Goal: Task Accomplishment & Management: Use online tool/utility

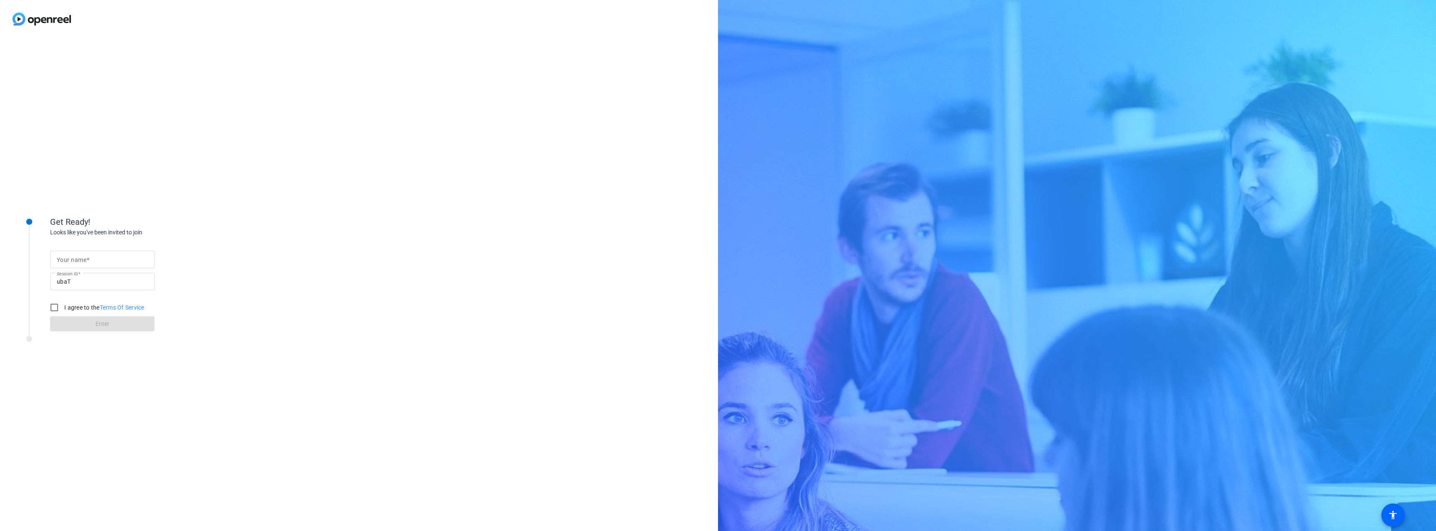
click at [85, 256] on mat-label "Your name" at bounding box center [72, 259] width 30 height 7
click at [85, 256] on input "Your name" at bounding box center [102, 259] width 91 height 10
type input "[PERSON_NAME]"
click at [55, 308] on input "I agree to the Terms Of Service" at bounding box center [54, 307] width 17 height 17
checkbox input "true"
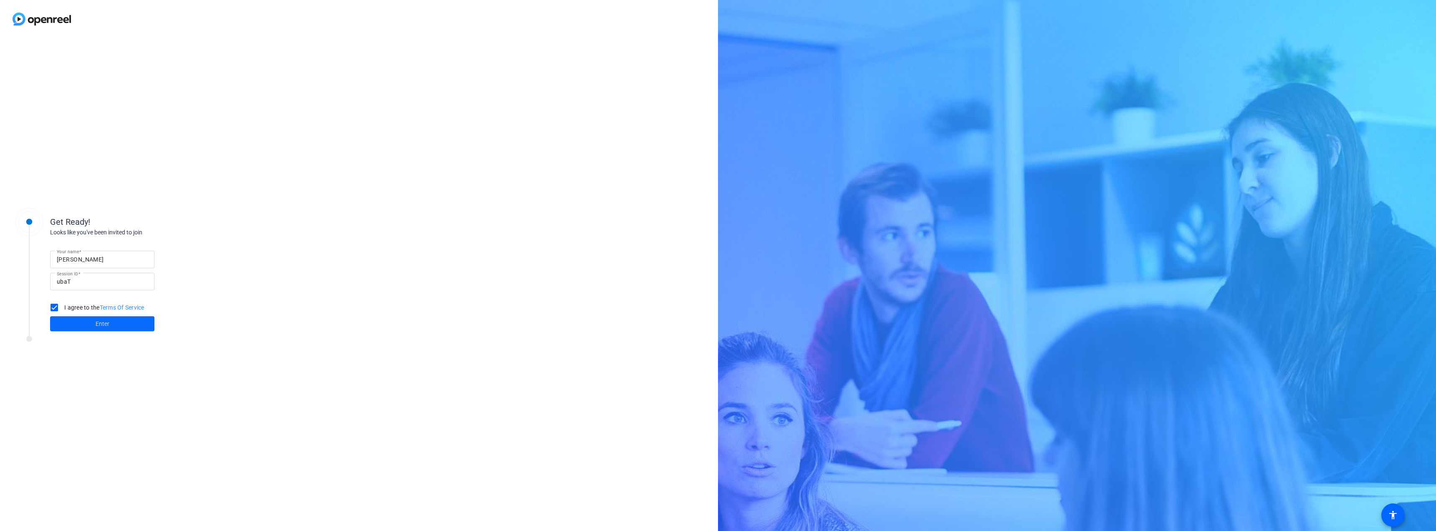
click at [121, 325] on span at bounding box center [102, 323] width 104 height 20
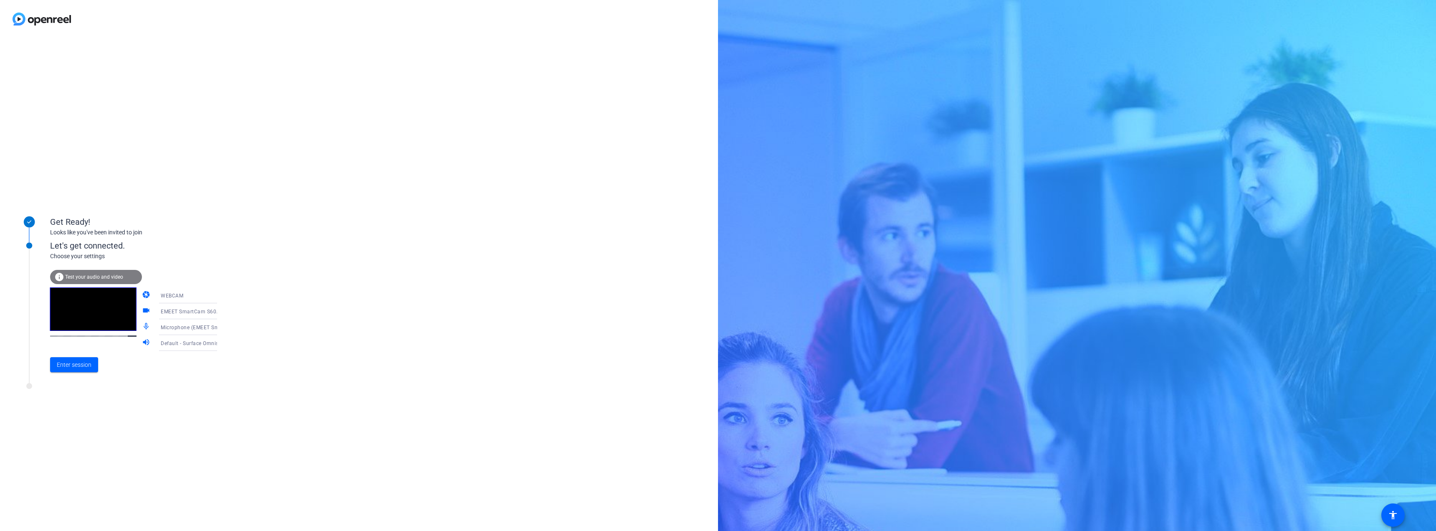
click at [223, 327] on icon at bounding box center [225, 327] width 4 height 2
click at [182, 394] on span "Surface Stereo Microphones (Surface High Definition Audio)" at bounding box center [181, 390] width 65 height 30
click at [194, 345] on span "Default - Surface Omnisonic Speakers (Surface High Definition Audio)" at bounding box center [246, 342] width 170 height 7
click at [187, 376] on span "Default - Surface Omnisonic Speakers (Surface High Definition Audio)" at bounding box center [181, 374] width 65 height 40
click at [255, 383] on div "Get Ready! Looks like you've been invited to join Let's get connected. Choose y…" at bounding box center [359, 284] width 718 height 493
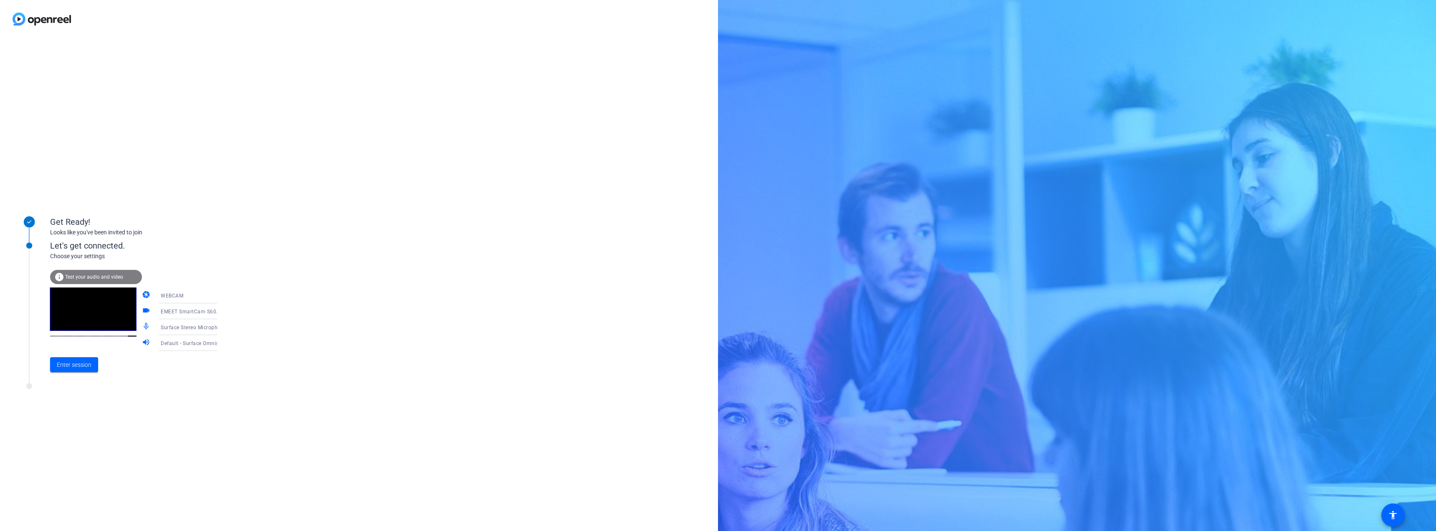
click at [114, 277] on span "Test your audio and video" at bounding box center [94, 277] width 58 height 6
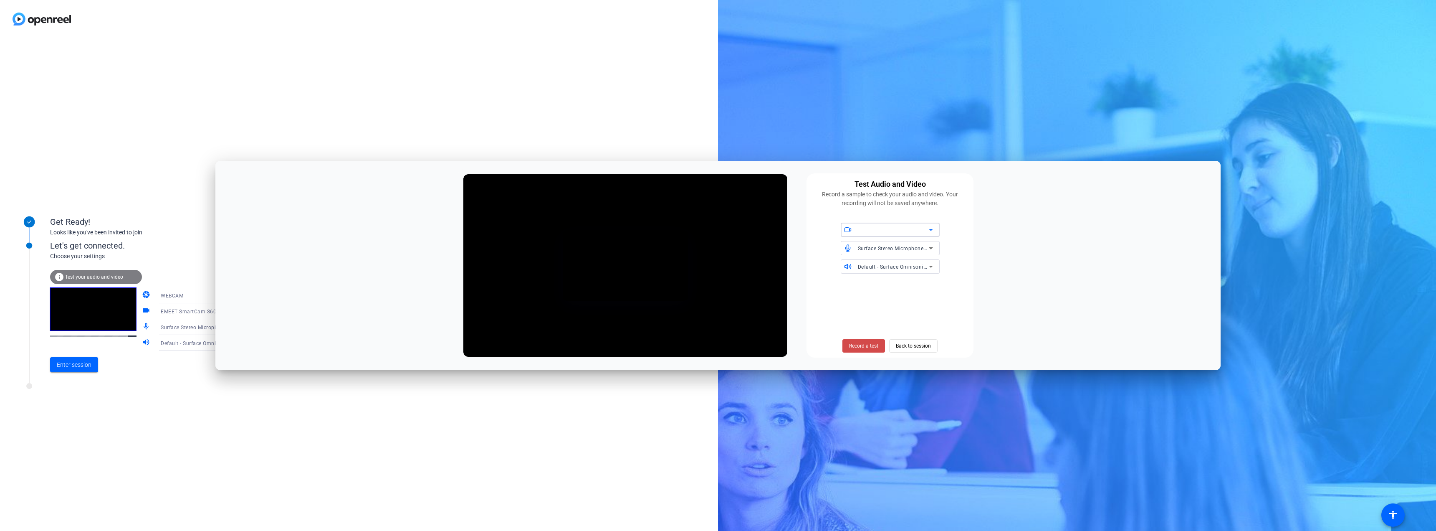
click at [858, 345] on span "Record a test" at bounding box center [863, 346] width 29 height 8
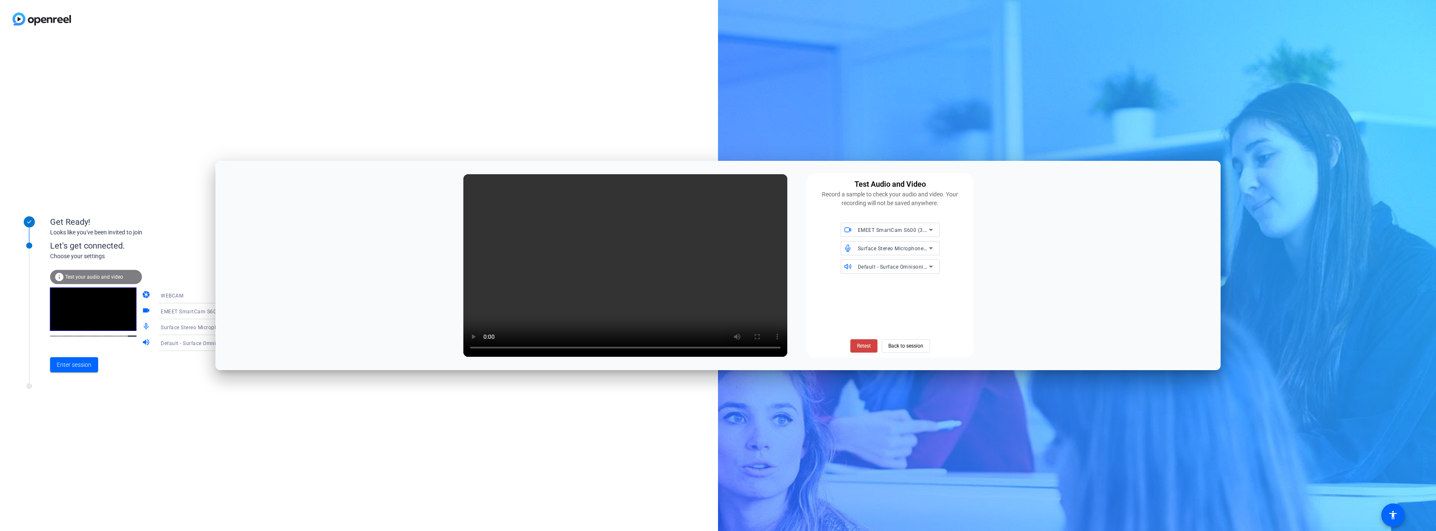
click at [894, 249] on span "Surface Stereo Microphones (Surface High Definition Audio)" at bounding box center [931, 248] width 147 height 7
click at [894, 267] on span "Microphone (EMEET SmartCam S600) (328f:00ad)" at bounding box center [890, 268] width 86 height 20
click at [860, 349] on span "Retest" at bounding box center [864, 346] width 14 height 8
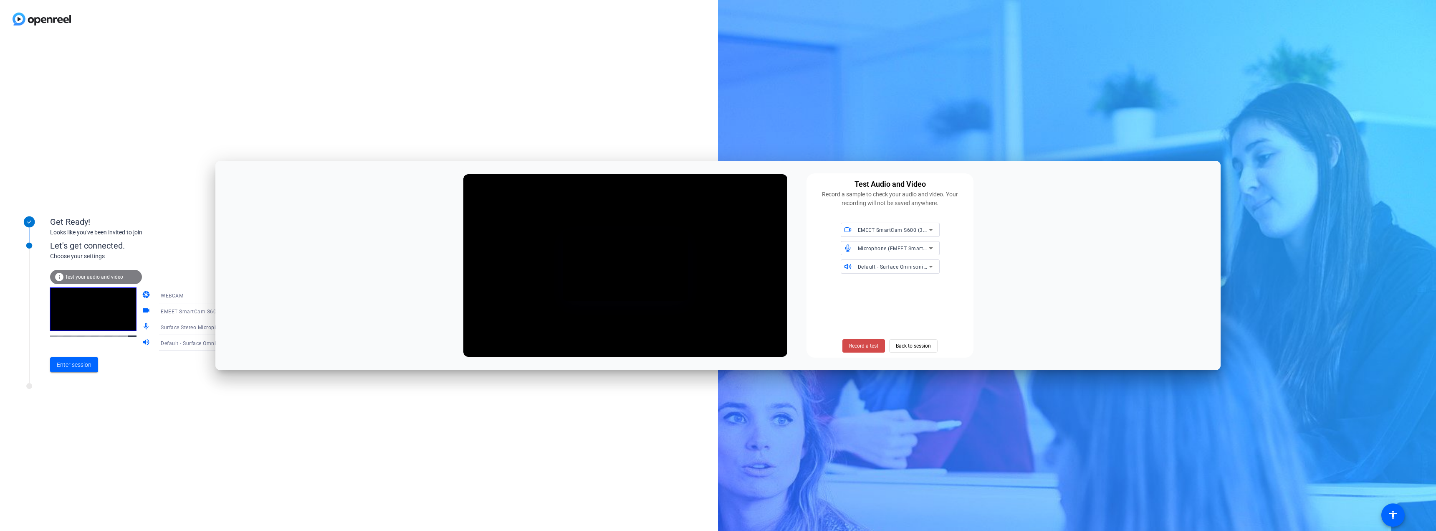
click at [849, 346] on span "Record a test" at bounding box center [863, 346] width 29 height 8
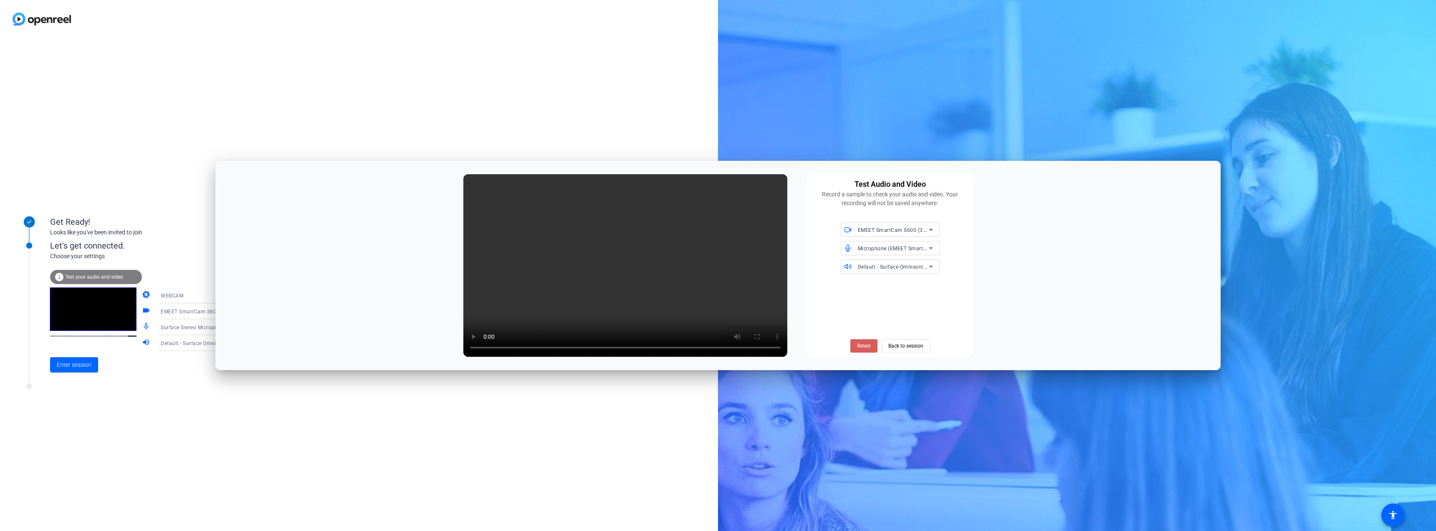
click at [865, 346] on span "Retest" at bounding box center [864, 346] width 14 height 8
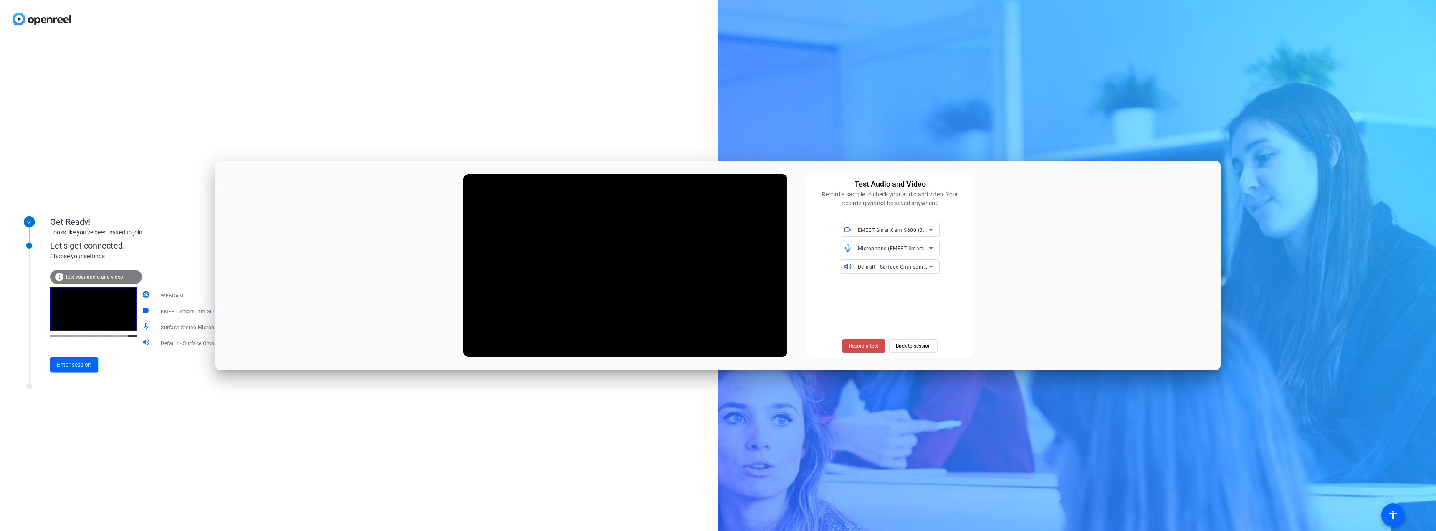
click at [869, 346] on span "Record a test" at bounding box center [863, 346] width 29 height 8
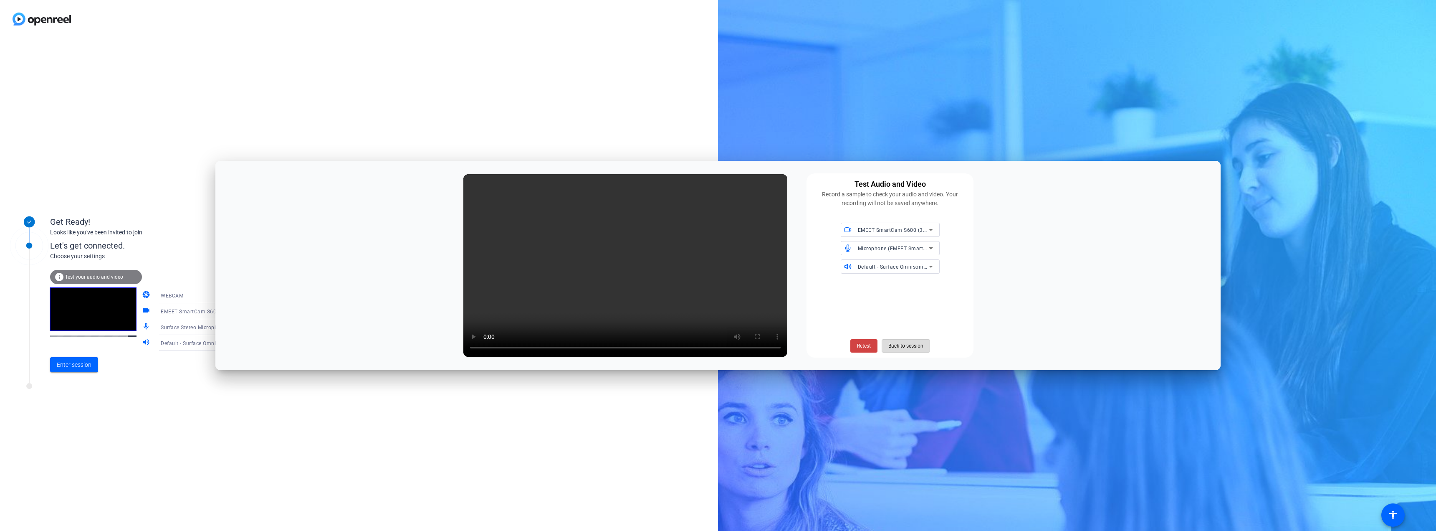
click at [922, 351] on span "Back to session" at bounding box center [905, 346] width 35 height 16
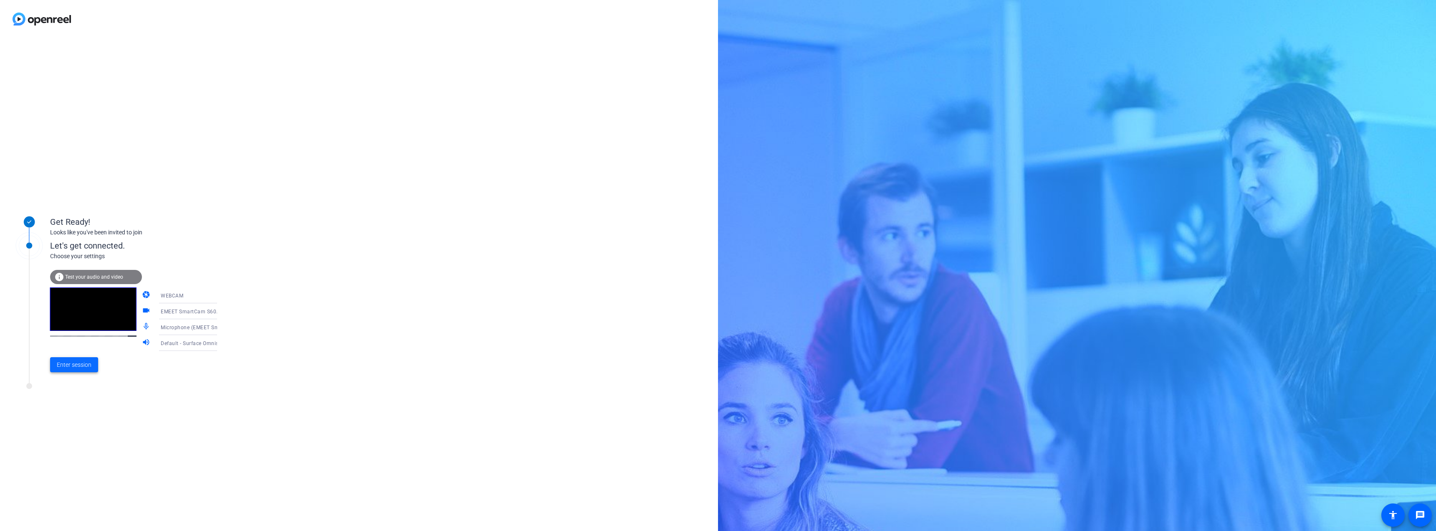
click at [82, 363] on span "Enter session" at bounding box center [74, 364] width 35 height 9
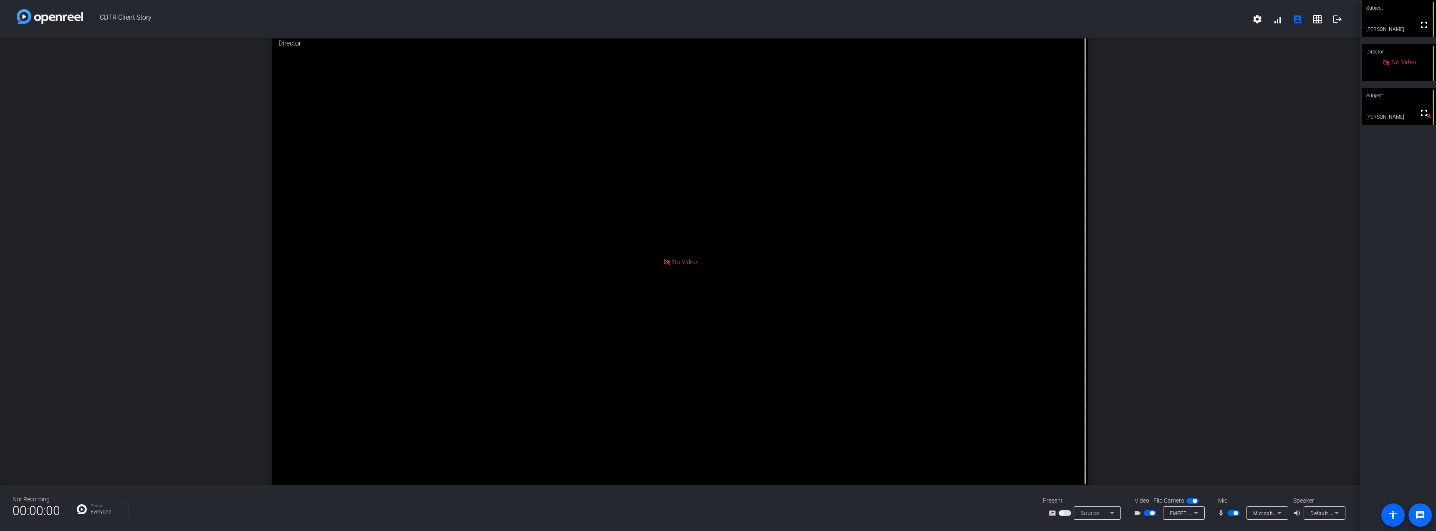
click at [1420, 515] on mat-icon "message" at bounding box center [1420, 515] width 10 height 10
click at [1257, 20] on mat-icon "settings" at bounding box center [1257, 19] width 10 height 10
click at [1280, 18] on div at bounding box center [718, 265] width 1436 height 531
click at [1280, 18] on span at bounding box center [1277, 19] width 20 height 20
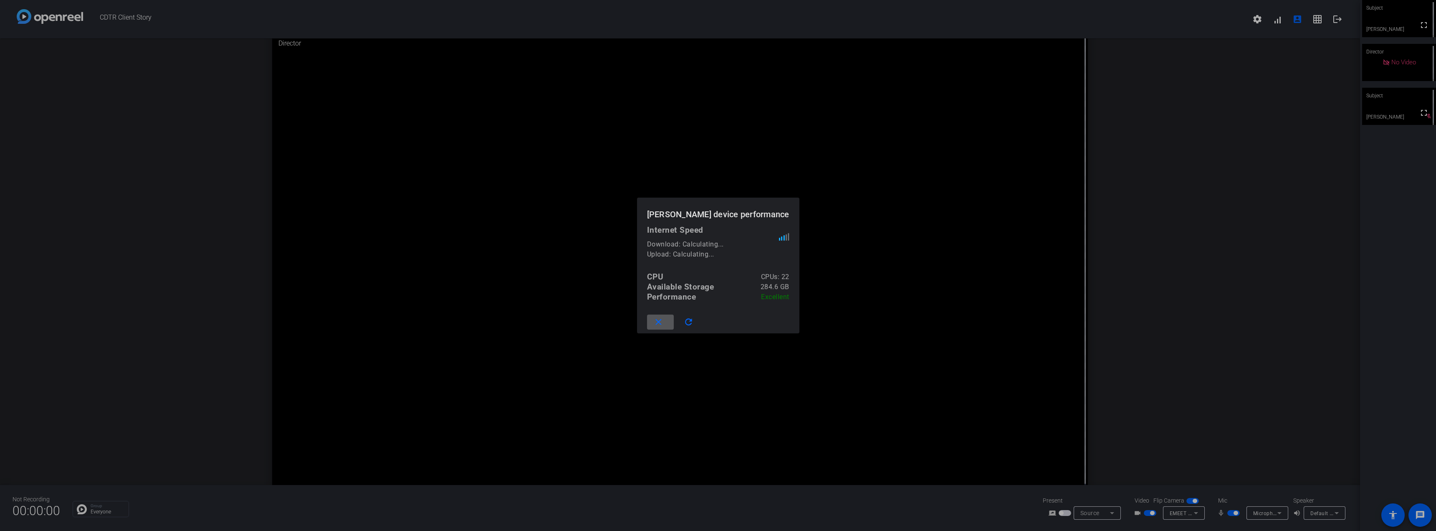
click at [664, 318] on mat-icon "close" at bounding box center [658, 322] width 10 height 10
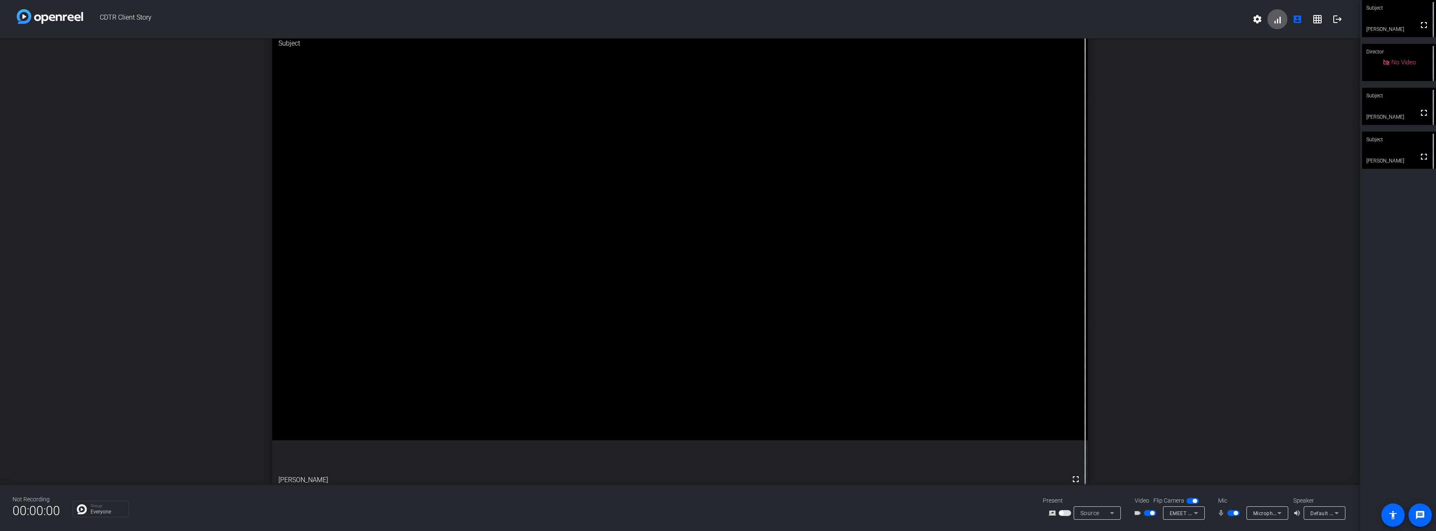
click at [1010, 506] on openreel-chat-list "Group Everyone" at bounding box center [551, 507] width 957 height 18
click at [1107, 515] on icon at bounding box center [1112, 513] width 10 height 10
click at [1189, 467] on div at bounding box center [718, 265] width 1436 height 531
click at [1257, 18] on mat-icon "settings" at bounding box center [1257, 19] width 10 height 10
click at [1311, 161] on div at bounding box center [718, 265] width 1436 height 531
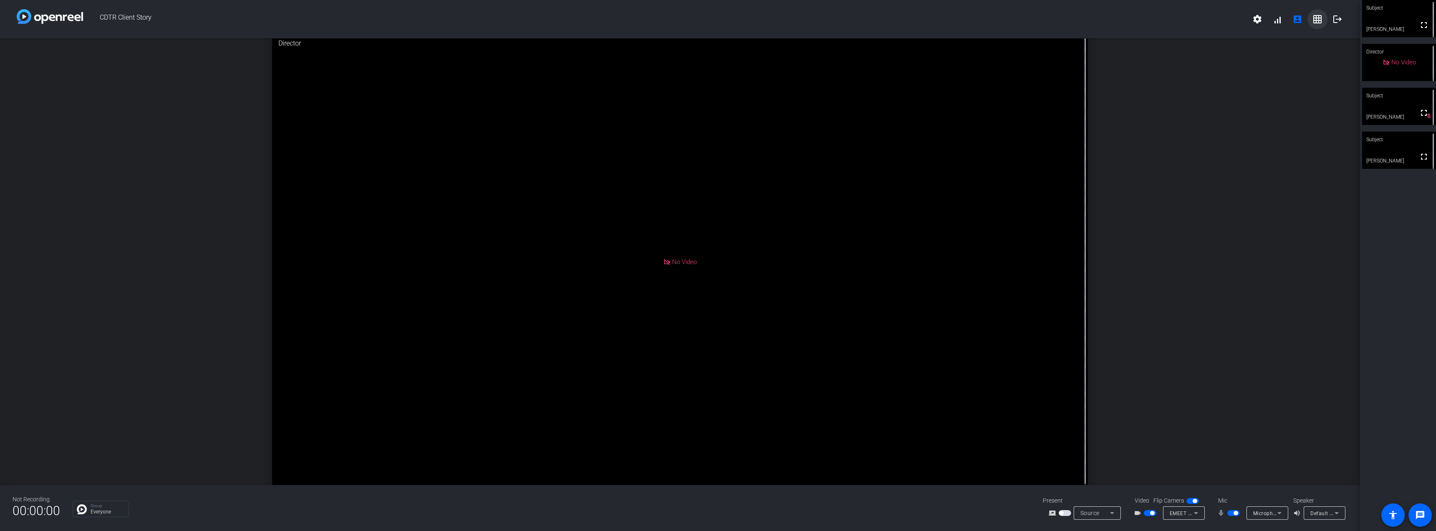
click at [1316, 20] on mat-icon "grid_on" at bounding box center [1317, 19] width 10 height 10
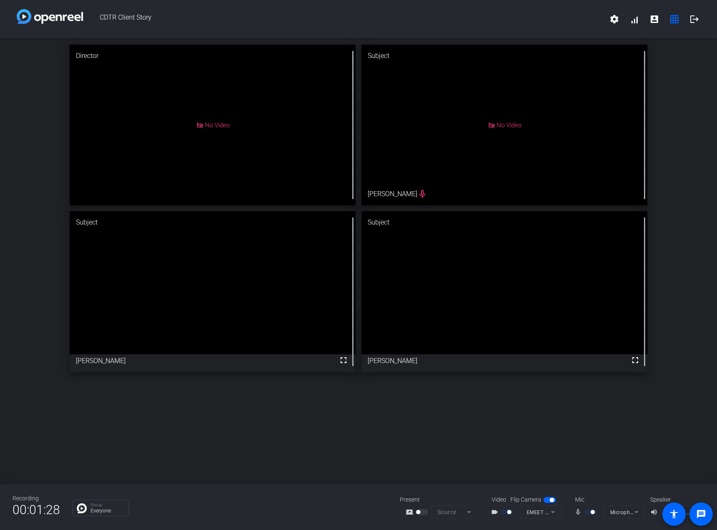
click at [687, 262] on div "Director No Video Subject No Video [PERSON_NAME] mic_none Subject fullscreen [P…" at bounding box center [358, 208] width 717 height 340
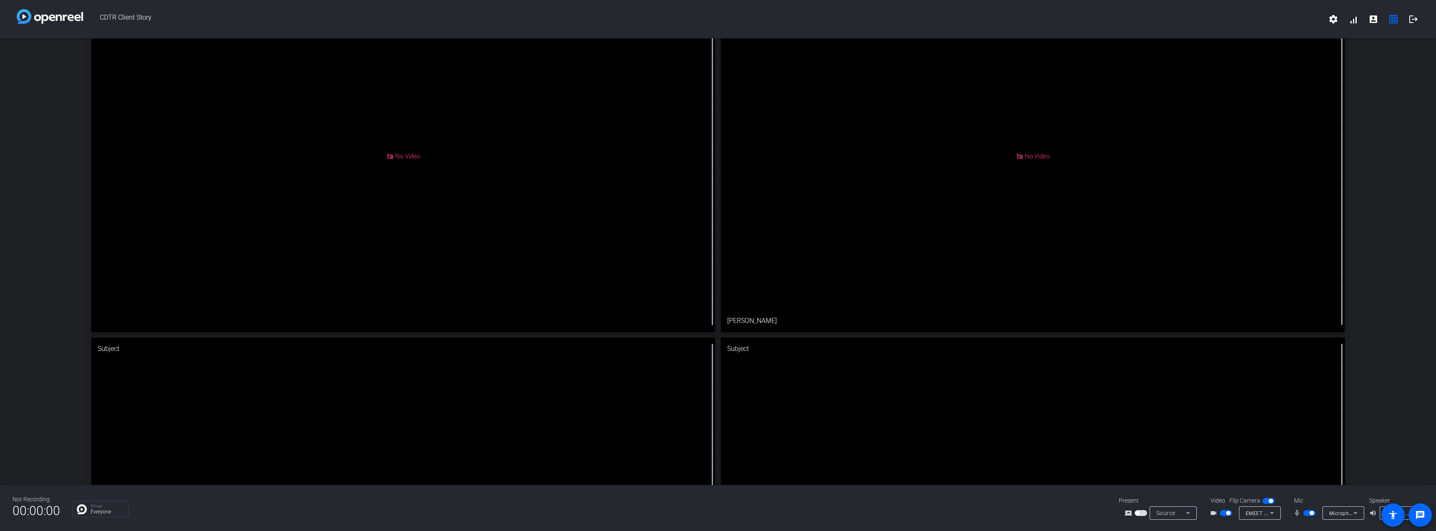
scroll to position [63, 0]
click at [1410, 22] on mat-icon "logout" at bounding box center [1413, 19] width 10 height 10
